Goal: Task Accomplishment & Management: Complete application form

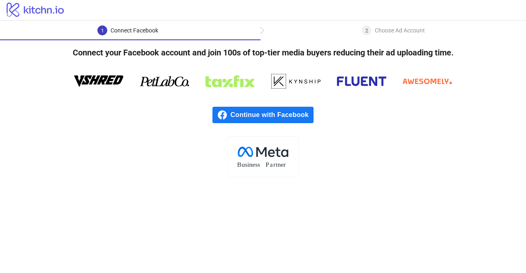
click at [291, 115] on span "Continue with Facebook" at bounding box center [271, 115] width 83 height 16
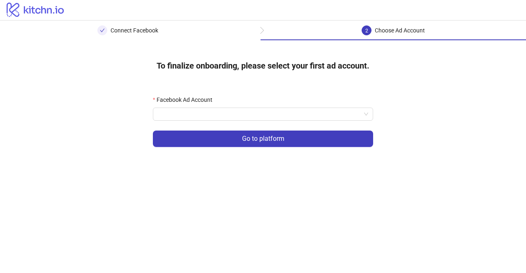
click at [289, 106] on div "Facebook Ad Account" at bounding box center [263, 101] width 220 height 12
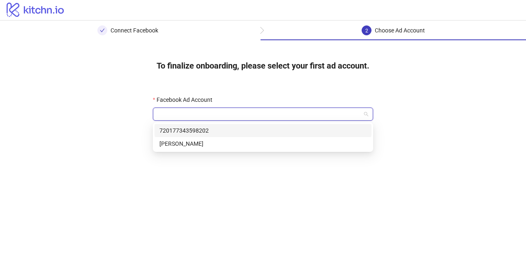
click at [262, 113] on input "Facebook Ad Account" at bounding box center [259, 114] width 203 height 12
click at [207, 129] on div "720177343598202" at bounding box center [262, 130] width 207 height 9
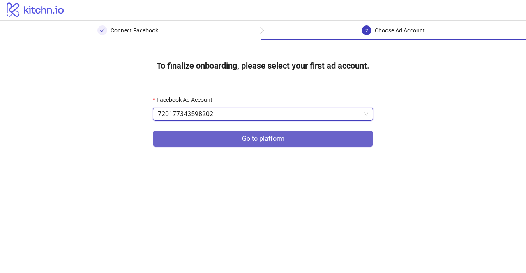
click at [251, 135] on span "Go to platform" at bounding box center [263, 138] width 42 height 7
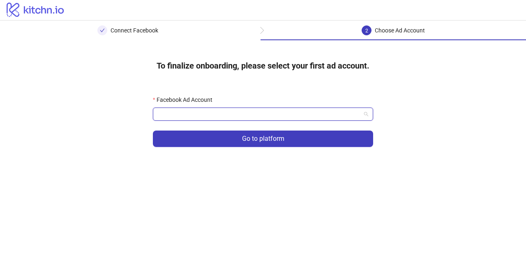
click at [296, 111] on input "Facebook Ad Account" at bounding box center [259, 114] width 203 height 12
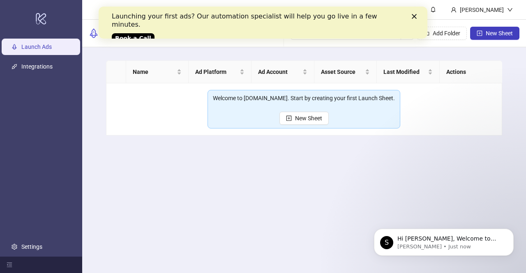
click at [412, 14] on icon "Close" at bounding box center [414, 16] width 5 height 5
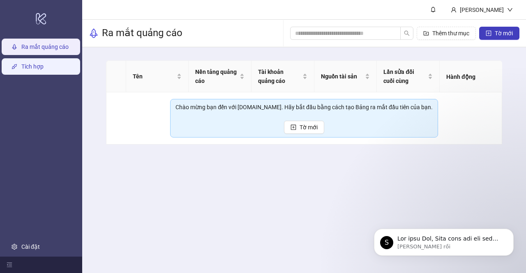
click at [40, 64] on link "Tích hợp" at bounding box center [32, 66] width 22 height 7
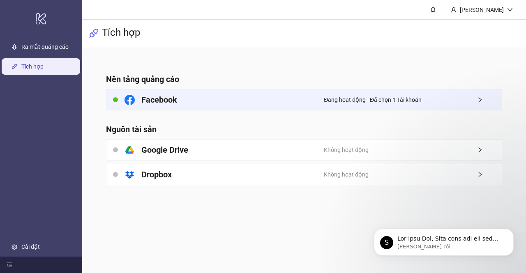
click at [407, 106] on div "Đang hoạt động - Đã chọn 1 Tài khoản" at bounding box center [413, 100] width 178 height 21
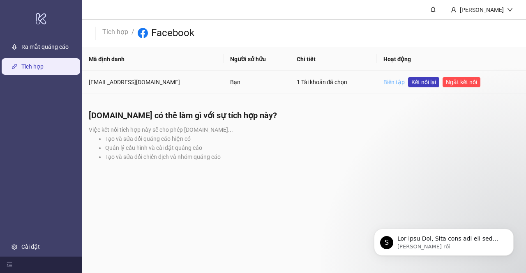
click at [383, 82] on font "Biên tập" at bounding box center [393, 82] width 21 height 7
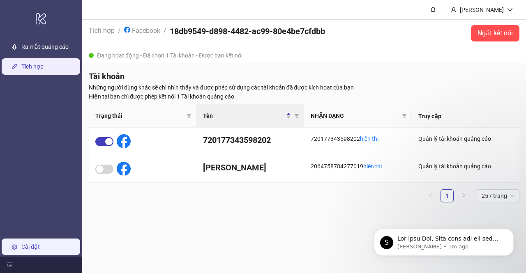
click at [25, 246] on link "Cài đặt" at bounding box center [30, 247] width 18 height 7
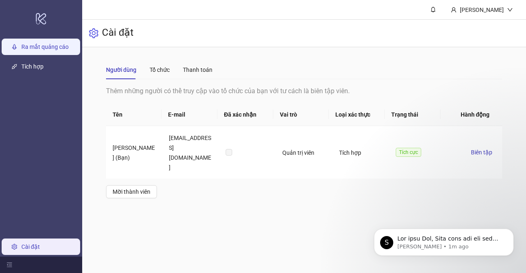
click at [26, 44] on link "Ra mắt quảng cáo" at bounding box center [44, 47] width 47 height 7
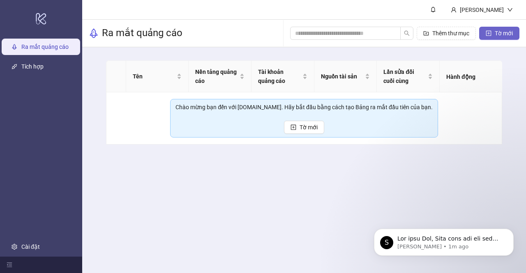
click at [498, 33] on font "Tờ mới" at bounding box center [503, 33] width 18 height 7
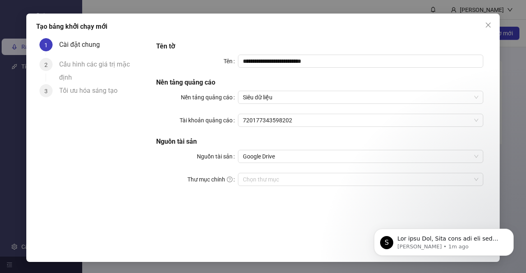
click at [85, 67] on font "Cấu hình các giá trị mặc định" at bounding box center [94, 70] width 71 height 21
click at [296, 179] on input "Thư mục chính" at bounding box center [357, 179] width 228 height 12
click at [489, 23] on icon "đóng" at bounding box center [488, 25] width 7 height 7
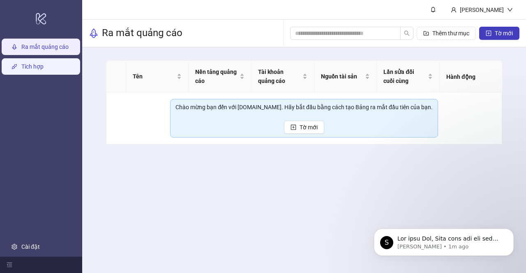
click at [28, 63] on link "Tích hợp" at bounding box center [32, 66] width 22 height 7
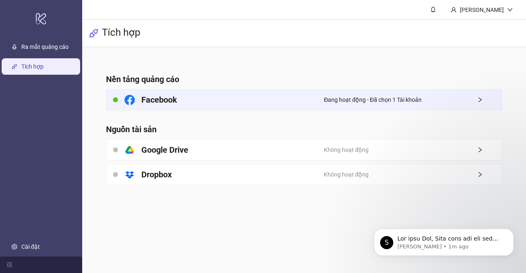
click at [206, 103] on div "Facebook" at bounding box center [215, 100] width 218 height 21
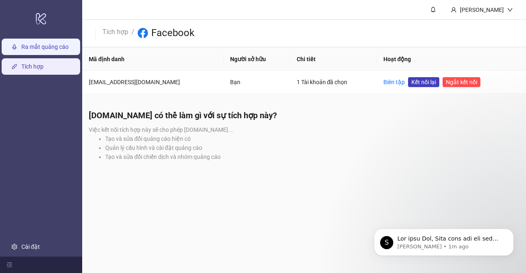
click at [44, 47] on link "Ra mắt quảng cáo" at bounding box center [44, 47] width 47 height 7
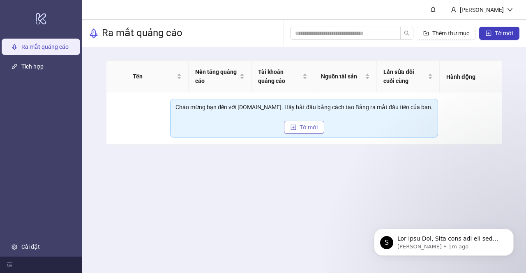
click at [299, 126] on font "Tờ mới" at bounding box center [308, 127] width 18 height 7
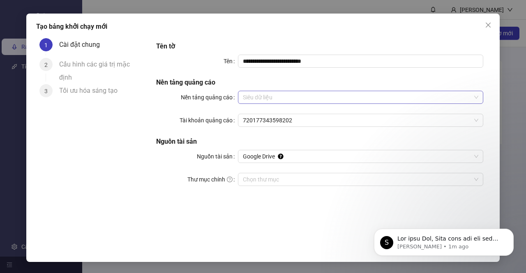
click at [304, 98] on span "Siêu dữ liệu" at bounding box center [360, 97] width 235 height 12
click at [290, 94] on span "Siêu dữ liệu" at bounding box center [360, 97] width 235 height 12
click at [283, 99] on span "Siêu dữ liệu" at bounding box center [360, 97] width 235 height 12
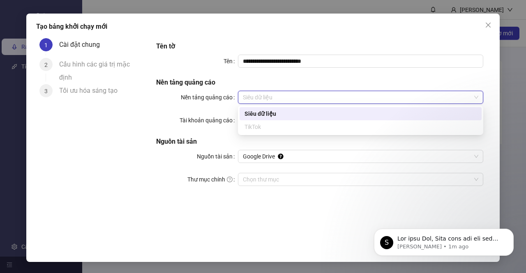
drag, startPoint x: 283, startPoint y: 90, endPoint x: 279, endPoint y: 94, distance: 5.5
click at [282, 90] on div "**********" at bounding box center [319, 118] width 333 height 161
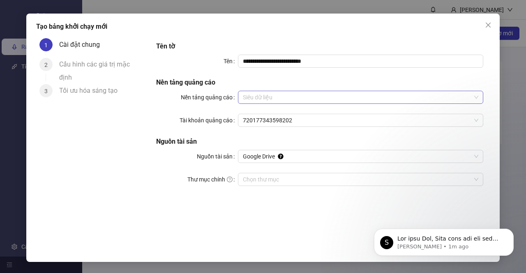
click at [278, 95] on span "Siêu dữ liệu" at bounding box center [360, 97] width 235 height 12
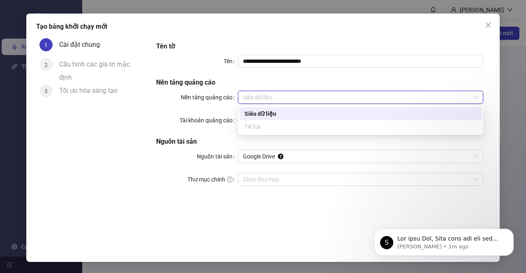
click at [331, 83] on h5 "Nền tảng quảng cáo" at bounding box center [319, 83] width 327 height 10
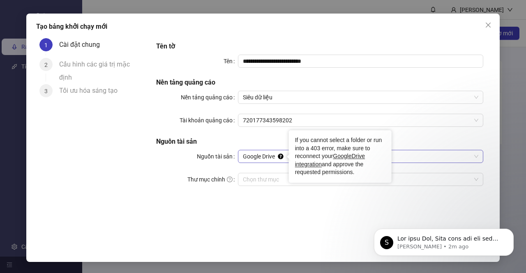
click at [282, 154] on icon "Neo công cụ chú giải" at bounding box center [280, 156] width 5 height 5
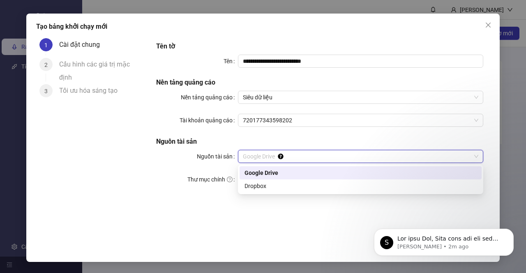
click at [266, 173] on font "Google Drive" at bounding box center [261, 173] width 34 height 7
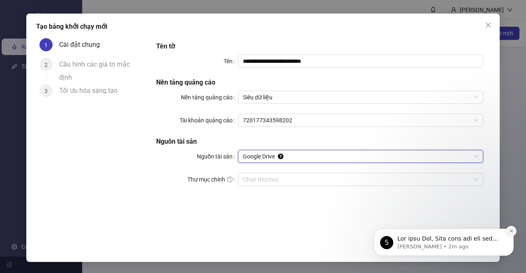
click at [514, 230] on button "Bỏ qua thông báo" at bounding box center [511, 231] width 11 height 11
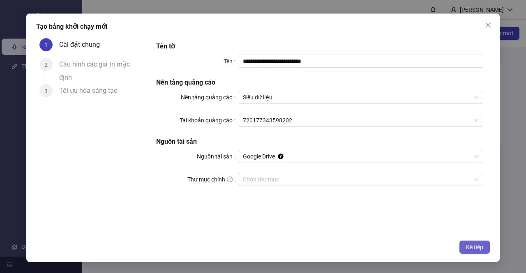
click at [474, 242] on button "Kế tiếp" at bounding box center [474, 247] width 30 height 13
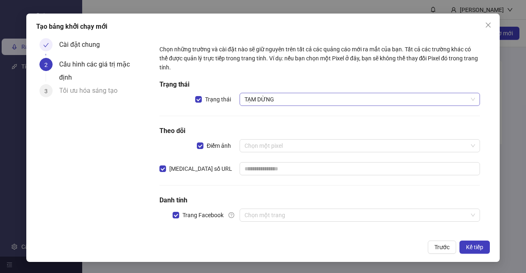
click at [311, 100] on span "TẠM DỪNG" at bounding box center [359, 99] width 230 height 12
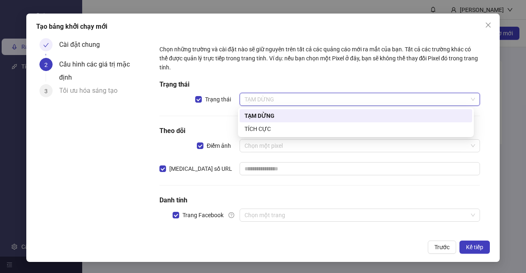
click at [324, 77] on div "Chọn những trường và cài đặt nào sẽ giữ nguyên trên tất cả các quảng cáo mới ra…" at bounding box center [319, 137] width 327 height 193
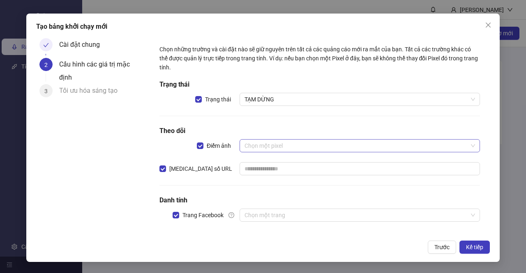
click at [295, 145] on input "search" at bounding box center [355, 146] width 223 height 12
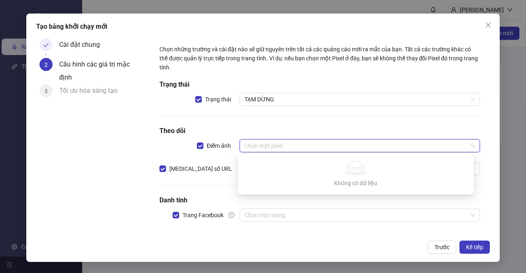
click at [308, 118] on div "Chọn những trường và cài đặt nào sẽ giữ nguyên trên tất cả các quảng cáo mới ra…" at bounding box center [319, 137] width 327 height 193
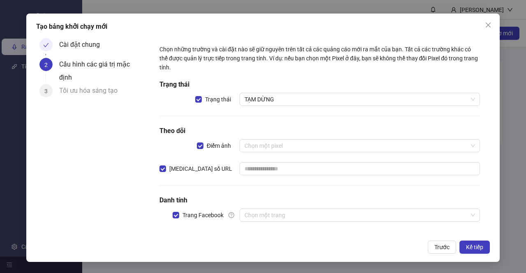
scroll to position [6, 0]
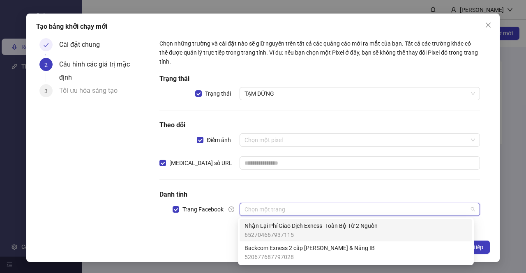
click at [315, 203] on input "search" at bounding box center [355, 209] width 223 height 12
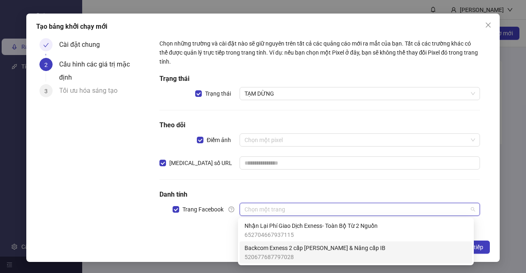
click at [285, 254] on font "520677687797028" at bounding box center [268, 257] width 49 height 7
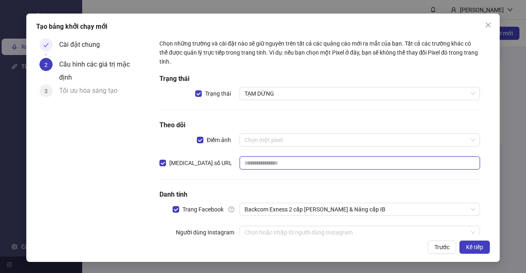
click at [267, 166] on input "text" at bounding box center [359, 162] width 240 height 13
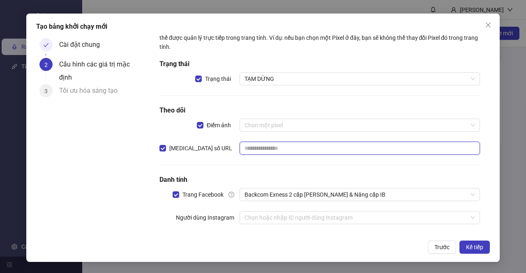
scroll to position [29, 0]
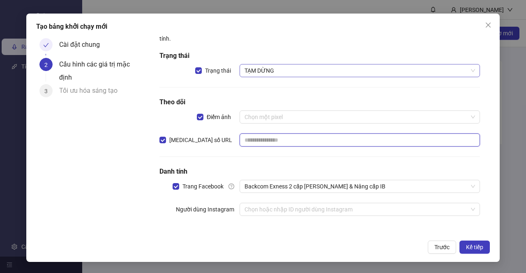
click at [270, 73] on font "TẠM DỪNG" at bounding box center [259, 70] width 30 height 7
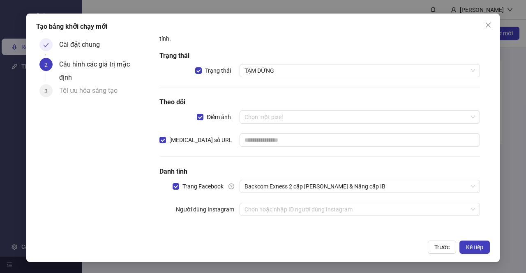
click at [285, 55] on h5 "Trạng thái" at bounding box center [319, 56] width 320 height 10
click at [473, 245] on font "Kế tiếp" at bounding box center [474, 247] width 17 height 7
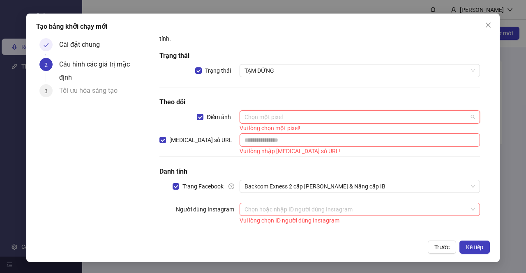
click at [272, 112] on input "search" at bounding box center [355, 117] width 223 height 12
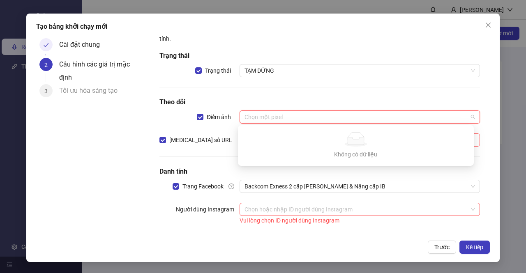
click at [272, 112] on input "search" at bounding box center [355, 117] width 223 height 12
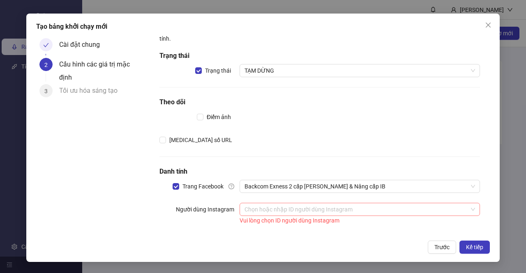
click at [337, 209] on input "search" at bounding box center [355, 209] width 223 height 12
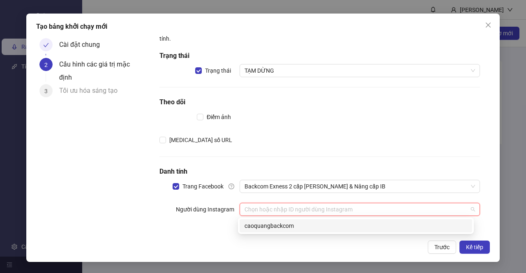
click at [283, 226] on font "caoquangbackcom" at bounding box center [268, 226] width 49 height 7
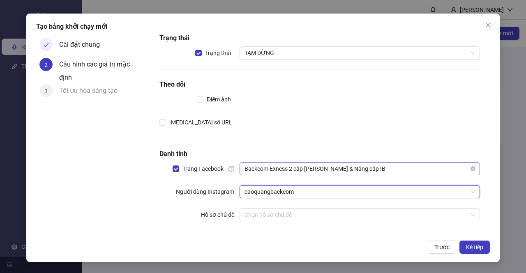
scroll to position [52, 0]
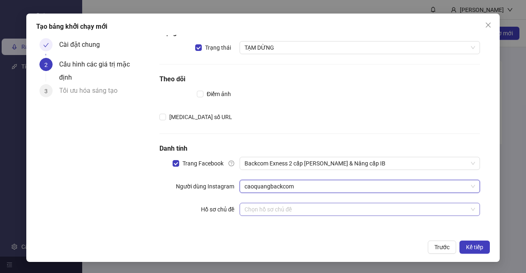
click at [283, 209] on input "search" at bounding box center [355, 209] width 223 height 12
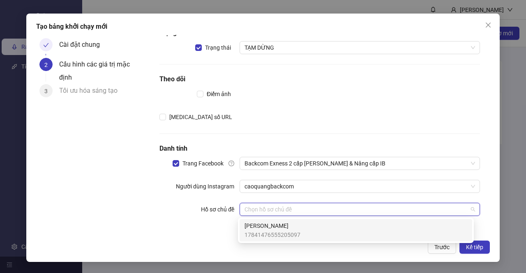
click at [287, 228] on span "Nguyễn Thành" at bounding box center [272, 225] width 56 height 9
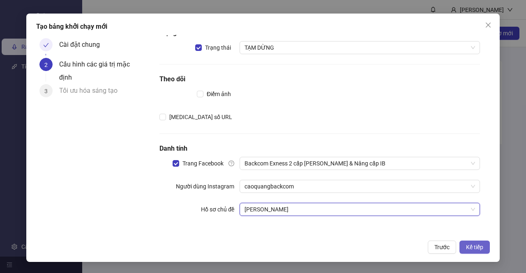
click at [476, 246] on font "Kế tiếp" at bounding box center [474, 247] width 17 height 7
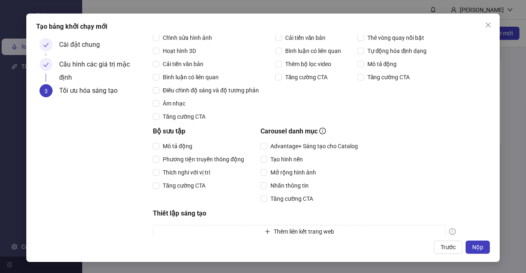
scroll to position [123, 0]
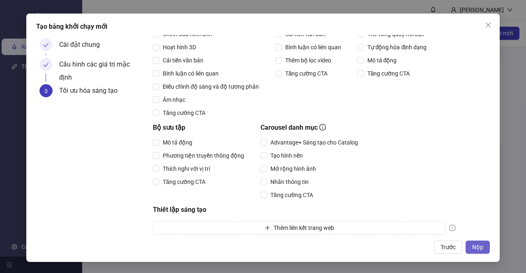
click at [475, 247] on font "Nộp" at bounding box center [477, 247] width 11 height 7
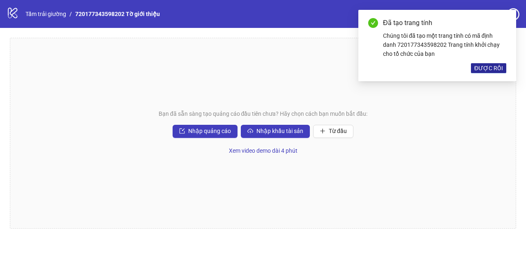
click at [488, 66] on font "ĐƯỢC RỒI" at bounding box center [488, 68] width 29 height 7
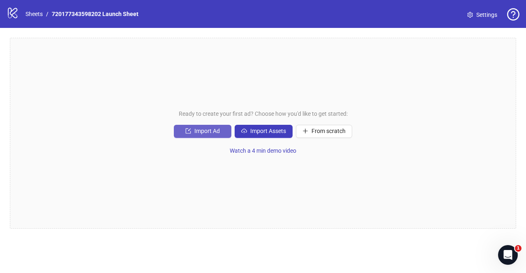
click at [211, 135] on button "Import Ad" at bounding box center [202, 131] width 57 height 13
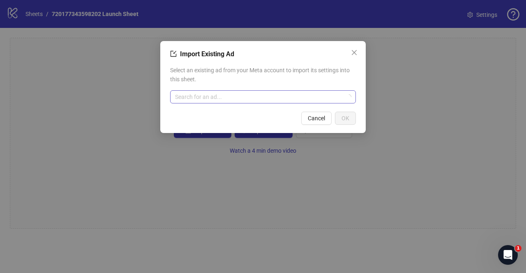
click at [244, 92] on input "search" at bounding box center [259, 97] width 168 height 12
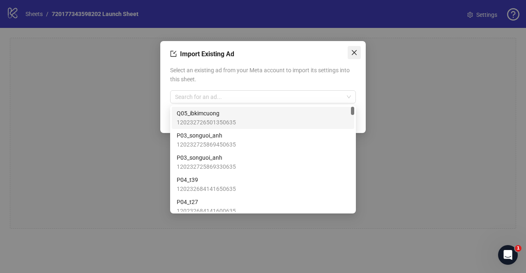
click at [354, 52] on icon "close" at bounding box center [354, 52] width 5 height 5
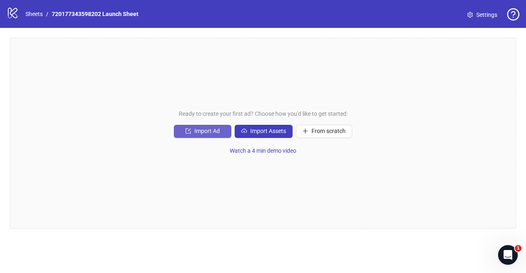
click at [207, 130] on span "Import Ad" at bounding box center [206, 131] width 25 height 7
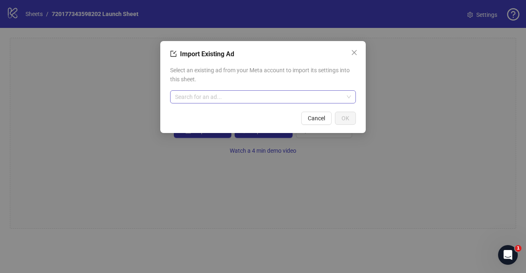
click at [217, 95] on input "search" at bounding box center [259, 97] width 168 height 12
click at [265, 97] on input "search" at bounding box center [259, 97] width 168 height 12
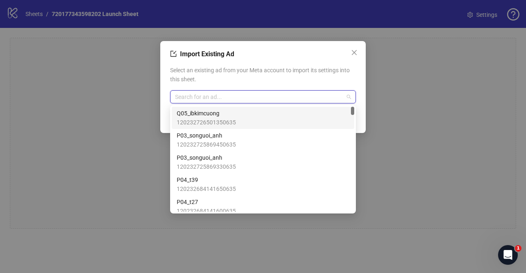
click at [255, 125] on div "Q05_ibkimcuong 120232726501350635" at bounding box center [263, 118] width 172 height 18
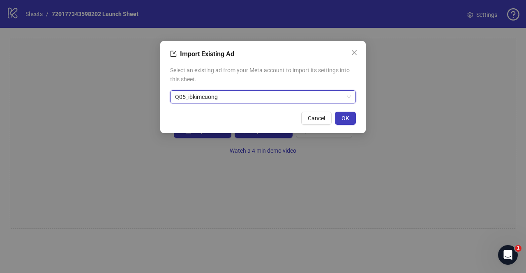
click at [278, 101] on span "Q05_ibkimcuong" at bounding box center [263, 97] width 176 height 12
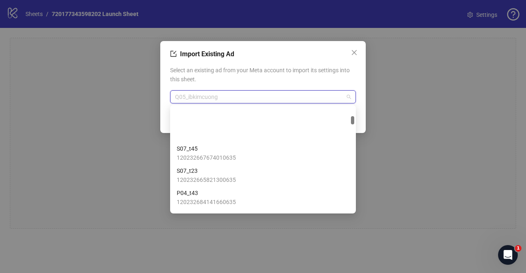
scroll to position [411, 0]
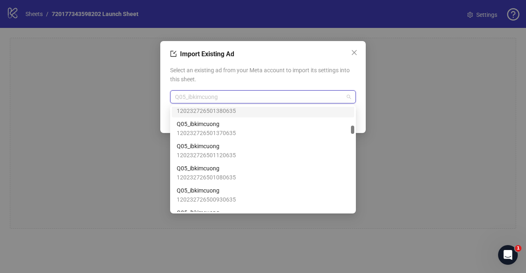
click at [272, 65] on div "Select an existing ad from your Meta account to import its settings into this s…" at bounding box center [263, 84] width 186 height 44
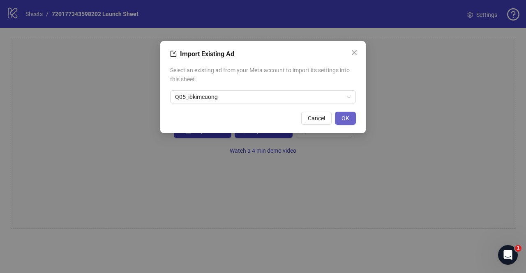
click at [344, 119] on span "OK" at bounding box center [345, 118] width 8 height 7
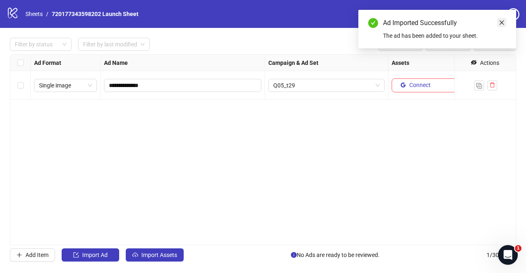
click at [501, 23] on icon "close" at bounding box center [501, 23] width 5 height 5
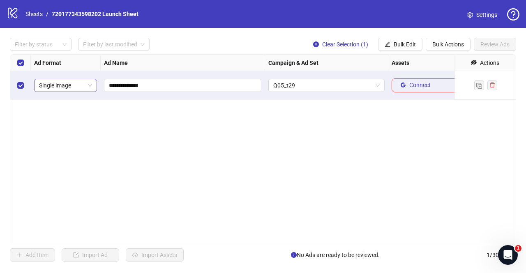
click at [57, 85] on span "Single image" at bounding box center [65, 85] width 53 height 12
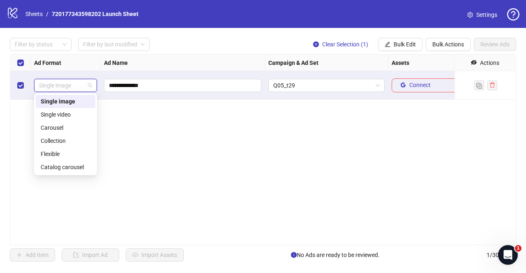
click at [113, 122] on div "**********" at bounding box center [263, 149] width 506 height 191
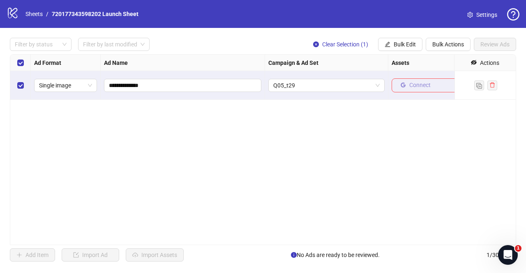
click at [430, 86] on span "Connect" at bounding box center [419, 85] width 21 height 7
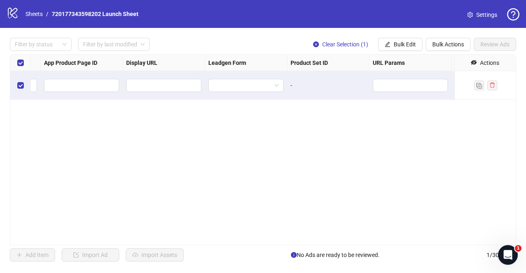
scroll to position [0, 0]
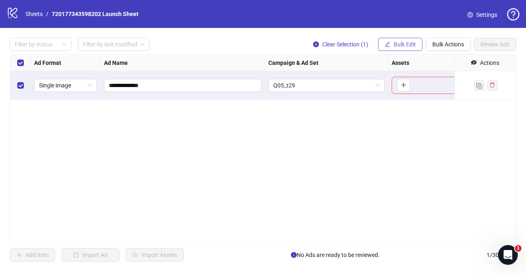
click at [407, 43] on span "Bulk Edit" at bounding box center [404, 44] width 22 height 7
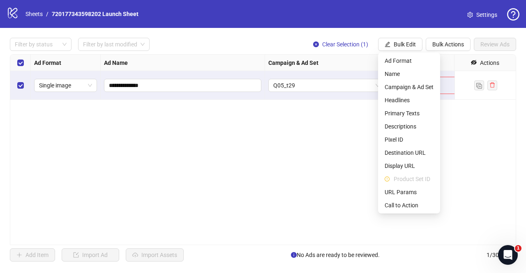
click at [456, 37] on div "**********" at bounding box center [263, 150] width 526 height 244
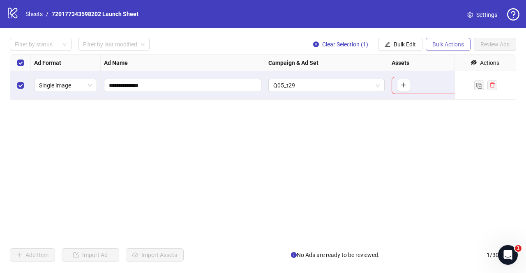
click at [435, 49] on button "Bulk Actions" at bounding box center [447, 44] width 45 height 13
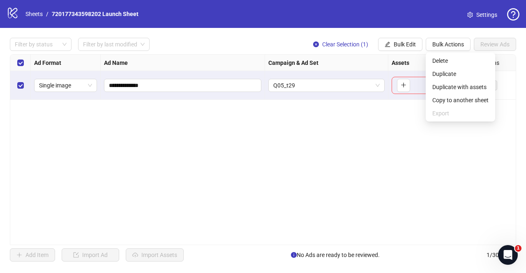
click at [366, 120] on div "**********" at bounding box center [263, 149] width 506 height 191
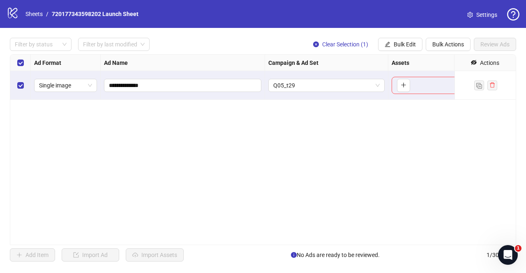
click at [483, 13] on span "Settings" at bounding box center [486, 14] width 21 height 9
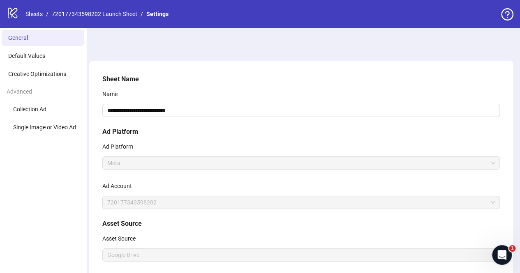
click at [13, 35] on span "General" at bounding box center [18, 37] width 20 height 7
click at [25, 38] on span "General" at bounding box center [18, 37] width 20 height 7
click at [30, 53] on span "Default Values" at bounding box center [26, 56] width 37 height 7
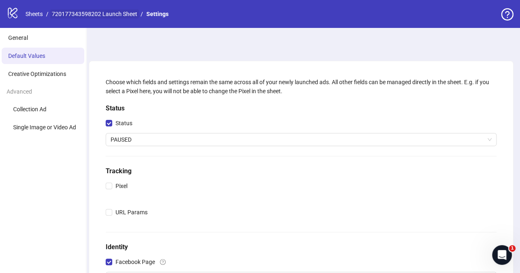
click at [99, 14] on link "720177343598202 Launch Sheet" at bounding box center [94, 13] width 89 height 9
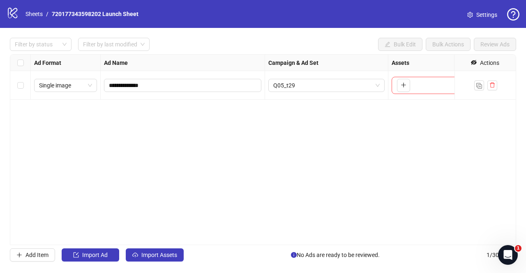
click at [486, 16] on span "Settings" at bounding box center [486, 14] width 21 height 9
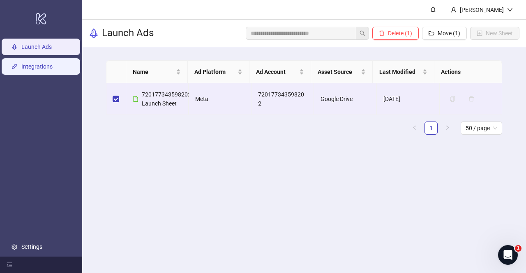
click at [34, 64] on link "Integrations" at bounding box center [36, 66] width 31 height 7
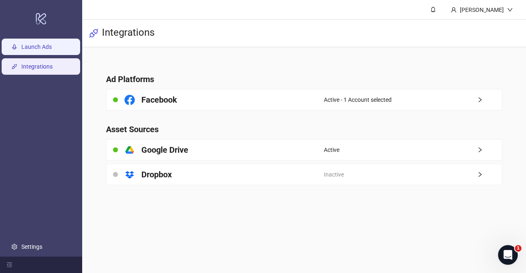
click at [46, 44] on link "Launch Ads" at bounding box center [36, 47] width 30 height 7
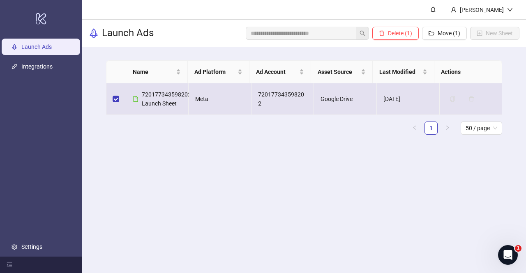
click at [195, 101] on td "Meta" at bounding box center [220, 99] width 63 height 32
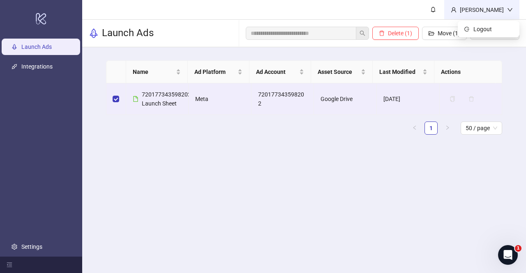
click at [493, 5] on div "[PERSON_NAME]" at bounding box center [481, 9] width 51 height 9
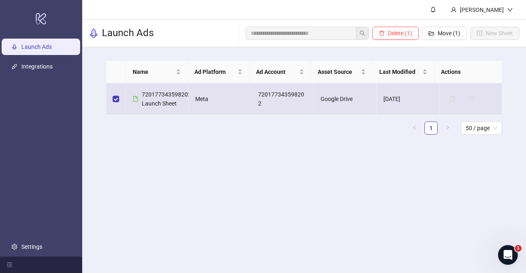
click at [297, 112] on td "720177343598202" at bounding box center [282, 99] width 63 height 32
